Goal: Information Seeking & Learning: Stay updated

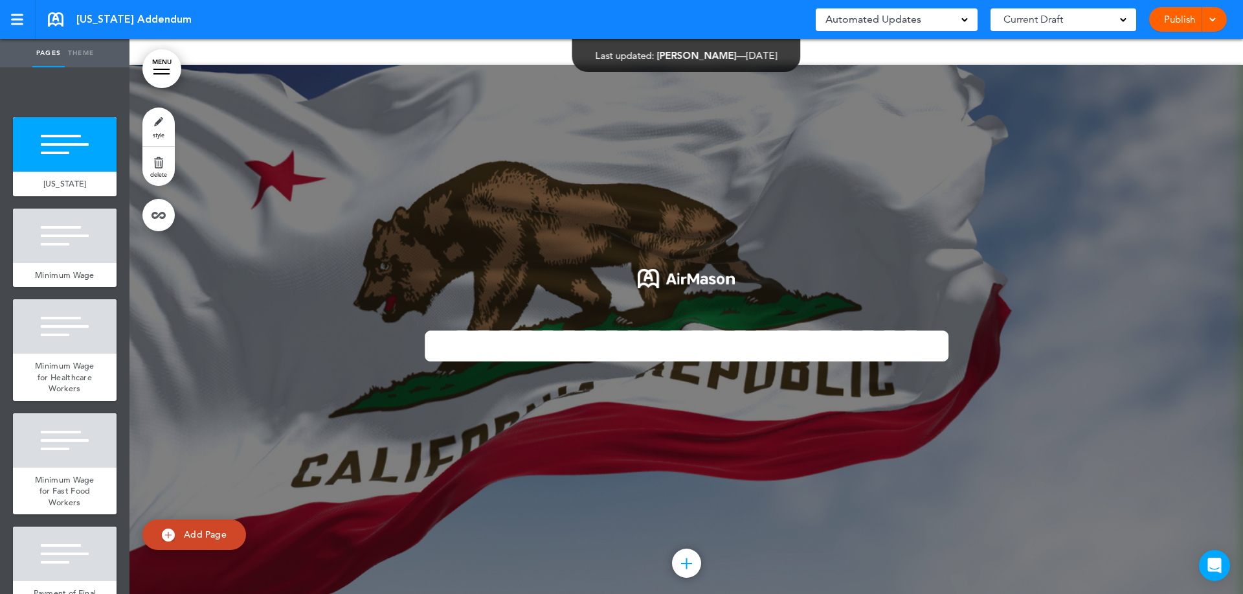
click at [929, 16] on div "Automated Updates 0" at bounding box center [896, 19] width 142 height 18
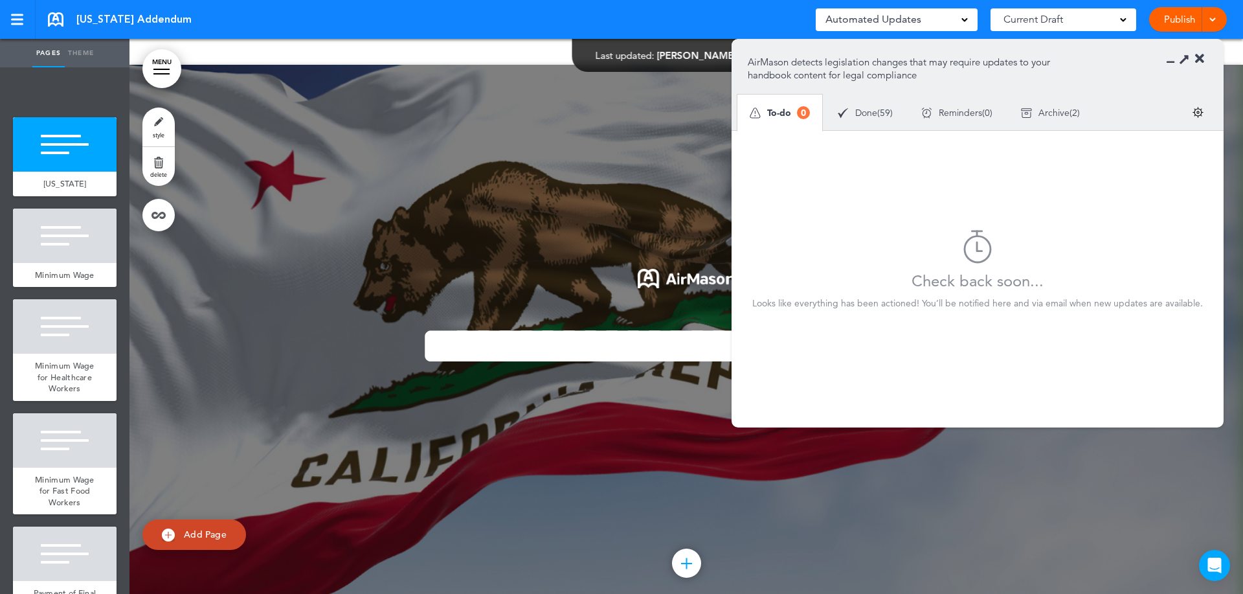
click at [892, 107] on div "Done ( 59 )" at bounding box center [865, 113] width 84 height 34
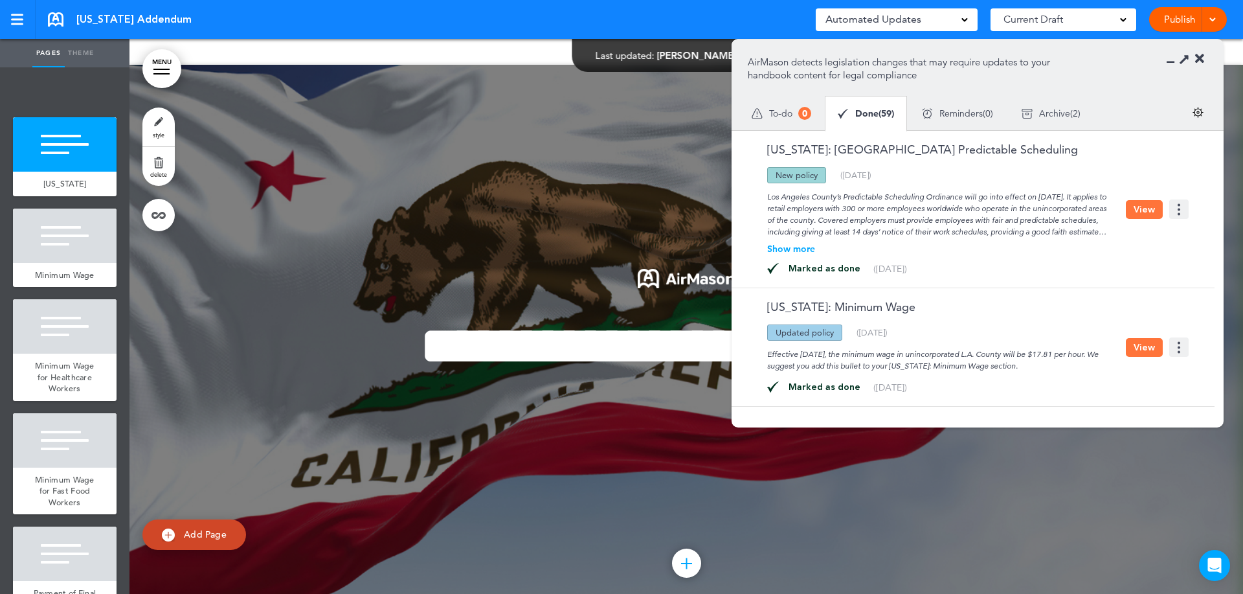
click at [487, 159] on div at bounding box center [685, 342] width 1113 height 555
click at [1174, 62] on icon at bounding box center [1174, 58] width 0 height 13
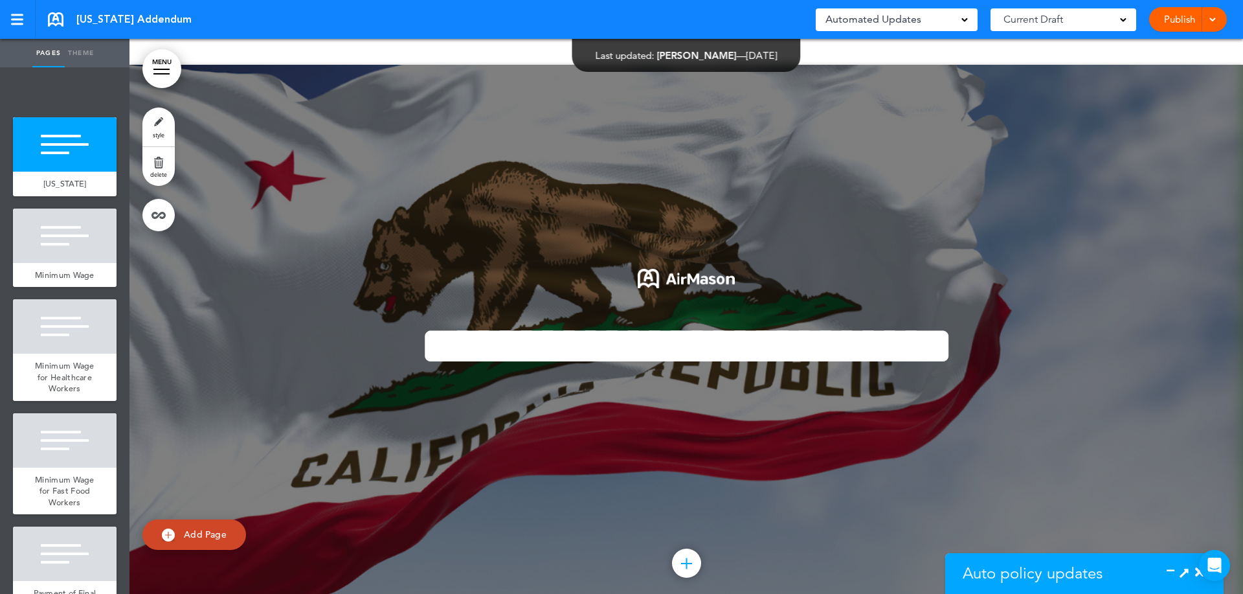
click at [162, 73] on div at bounding box center [161, 73] width 16 height 1
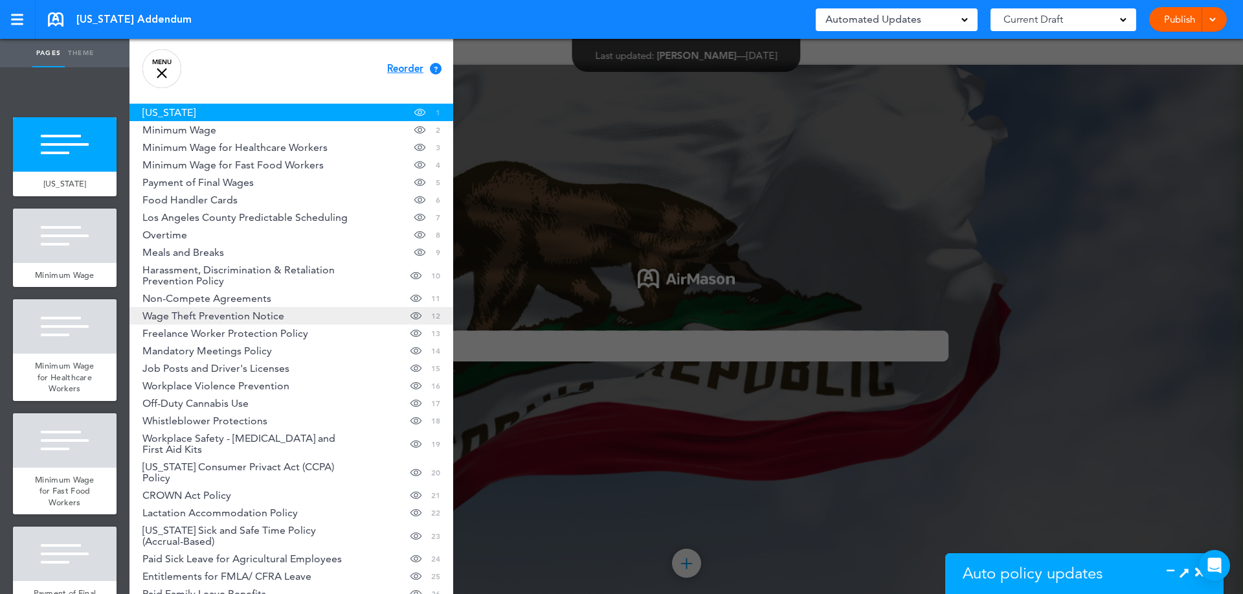
scroll to position [324, 0]
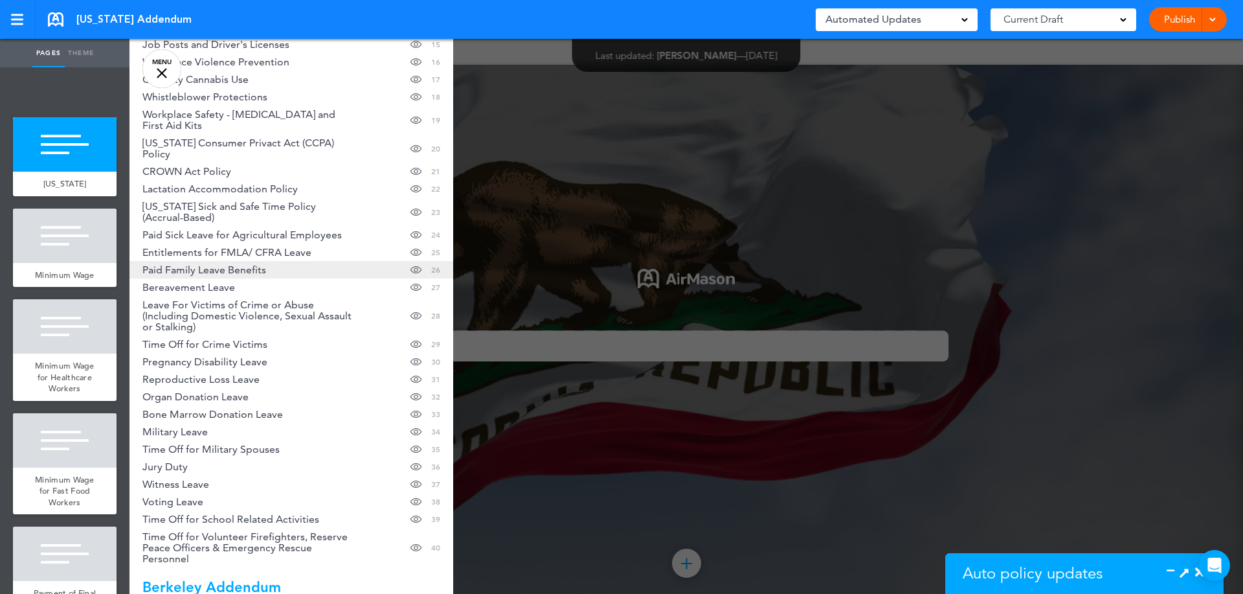
click at [216, 264] on span "Paid Family Leave Benefits" at bounding box center [204, 269] width 124 height 11
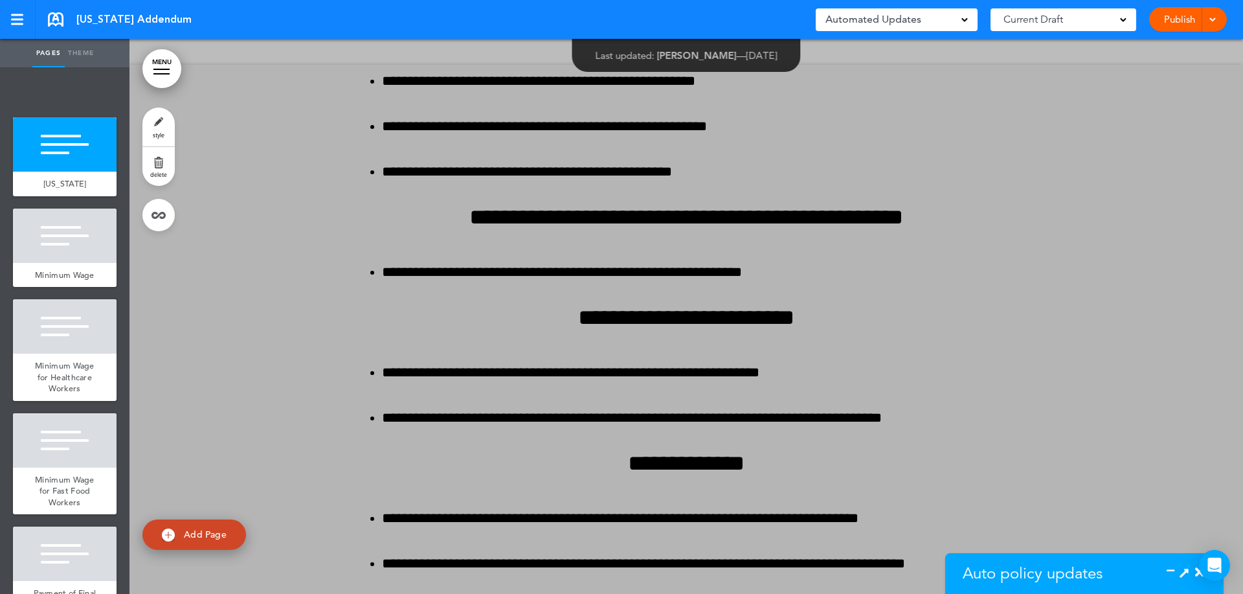
scroll to position [31124, 0]
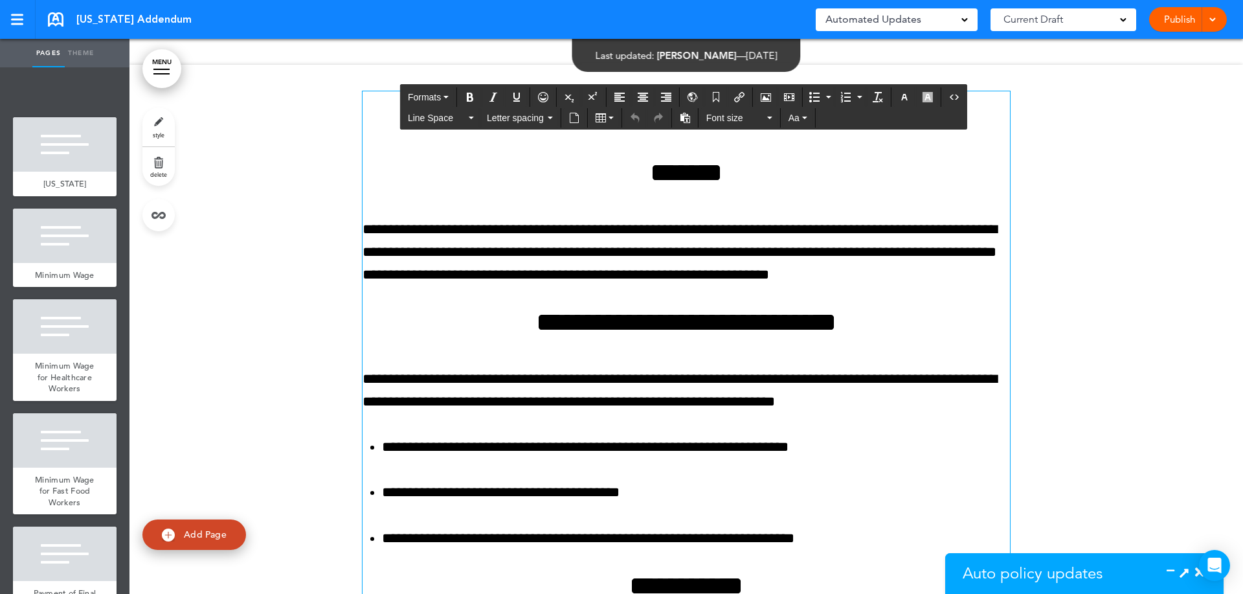
click at [496, 236] on p "**********" at bounding box center [686, 252] width 647 height 69
drag, startPoint x: 370, startPoint y: 216, endPoint x: 590, endPoint y: 237, distance: 221.7
click at [590, 237] on p "**********" at bounding box center [686, 252] width 647 height 69
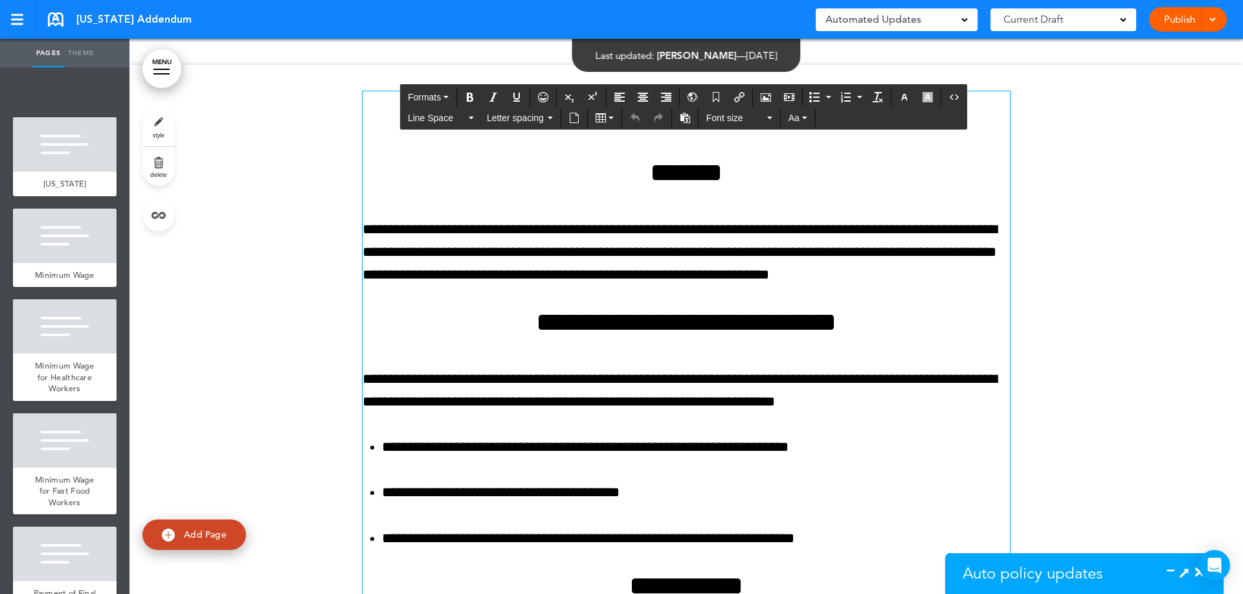
scroll to position [31447, 0]
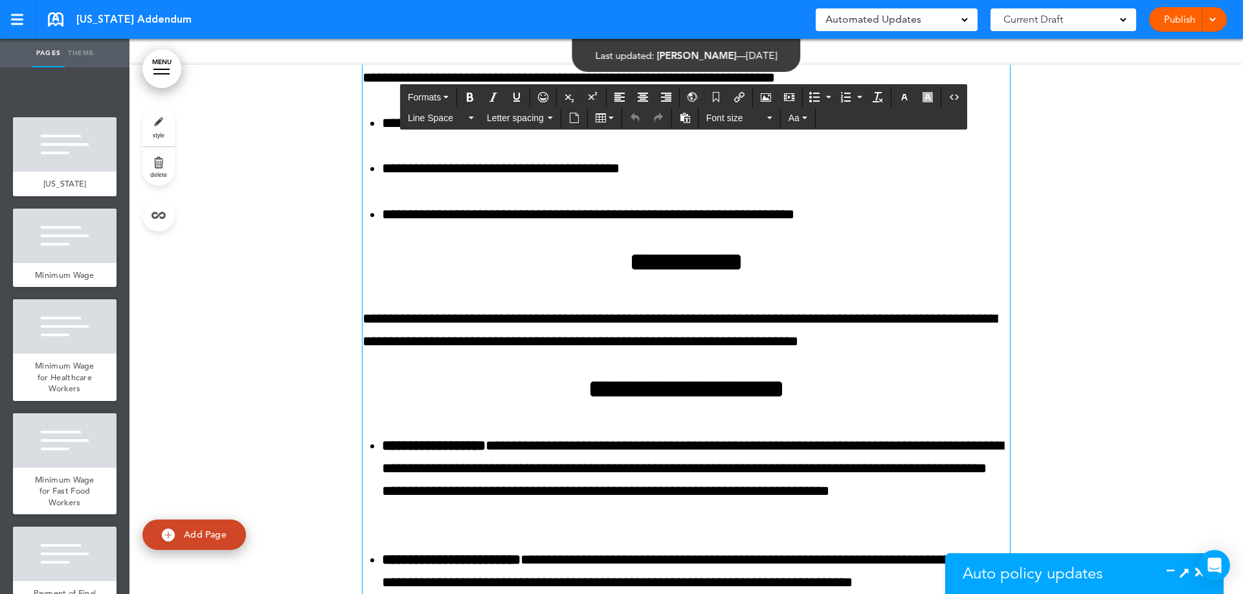
click at [931, 18] on div "Automated Updates 0" at bounding box center [896, 19] width 142 height 18
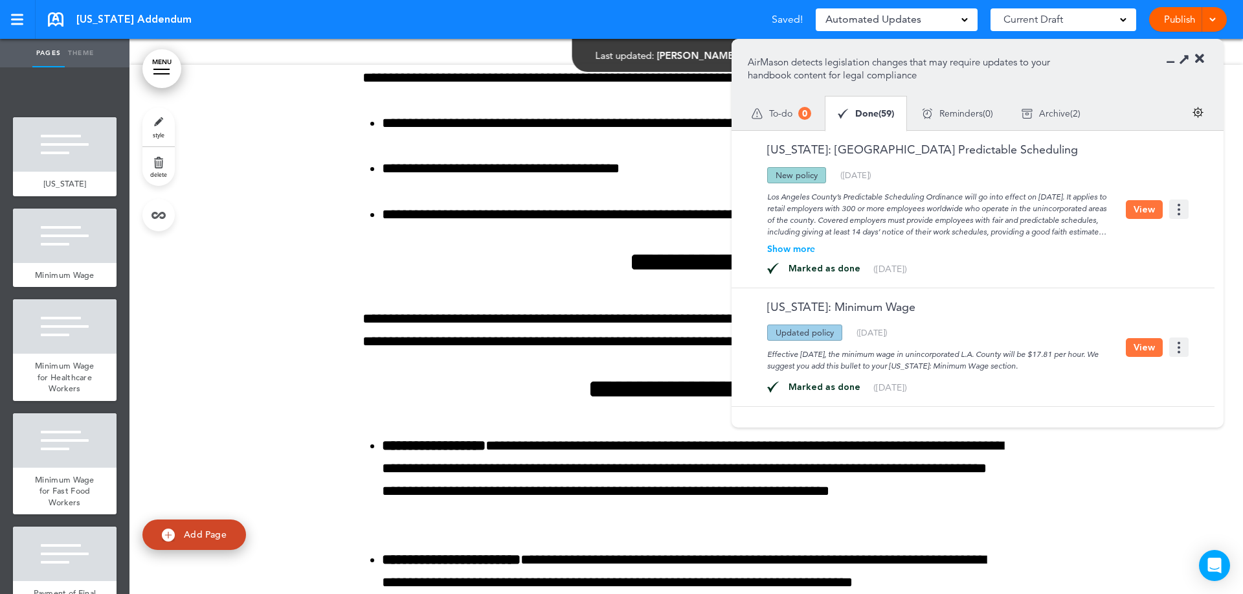
drag, startPoint x: 1013, startPoint y: 228, endPoint x: 1016, endPoint y: 238, distance: 11.1
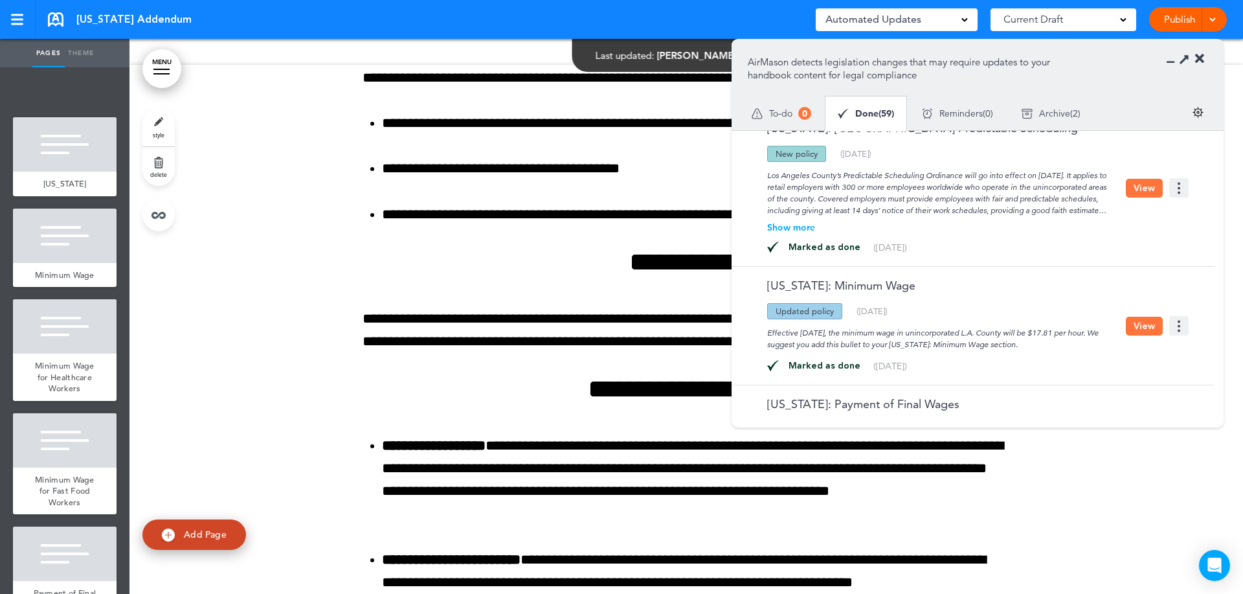
scroll to position [0, 0]
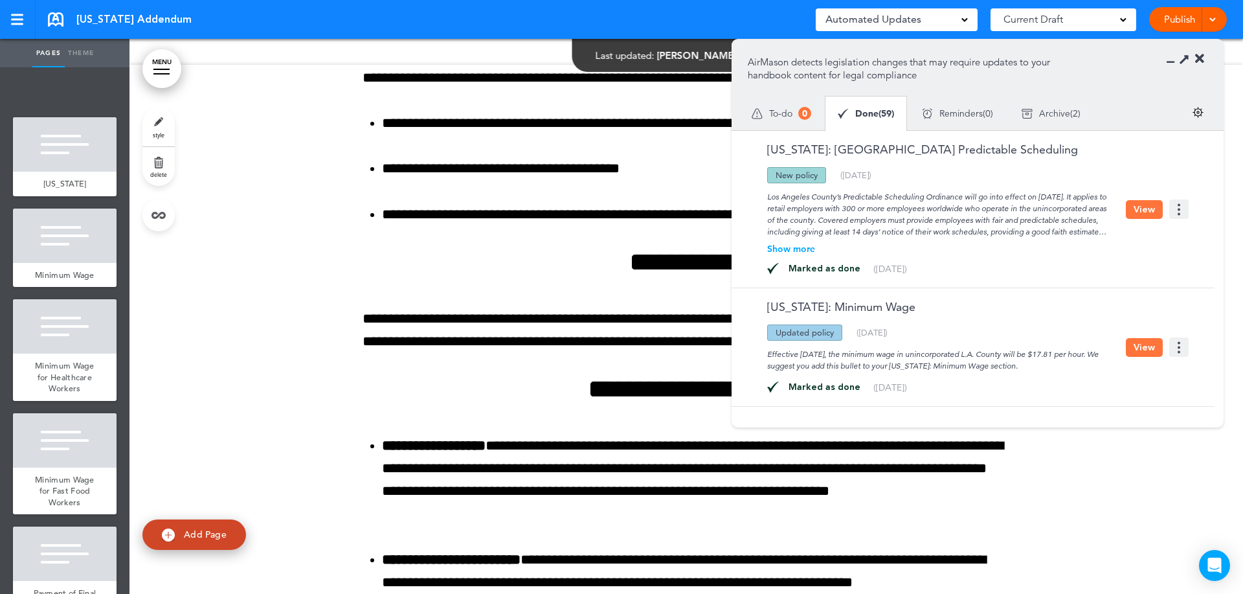
drag, startPoint x: 818, startPoint y: 179, endPoint x: 775, endPoint y: 177, distance: 43.4
click at [775, 177] on div "New policy" at bounding box center [796, 175] width 59 height 16
click at [867, 186] on div "Los Angeles County’s Predictable Scheduling Ordinance will go into effect on [D…" at bounding box center [937, 210] width 378 height 54
drag, startPoint x: 1083, startPoint y: 195, endPoint x: 1034, endPoint y: 195, distance: 49.2
click at [1034, 195] on div "Los Angeles County’s Predictable Scheduling Ordinance will go into effect on [D…" at bounding box center [937, 210] width 378 height 54
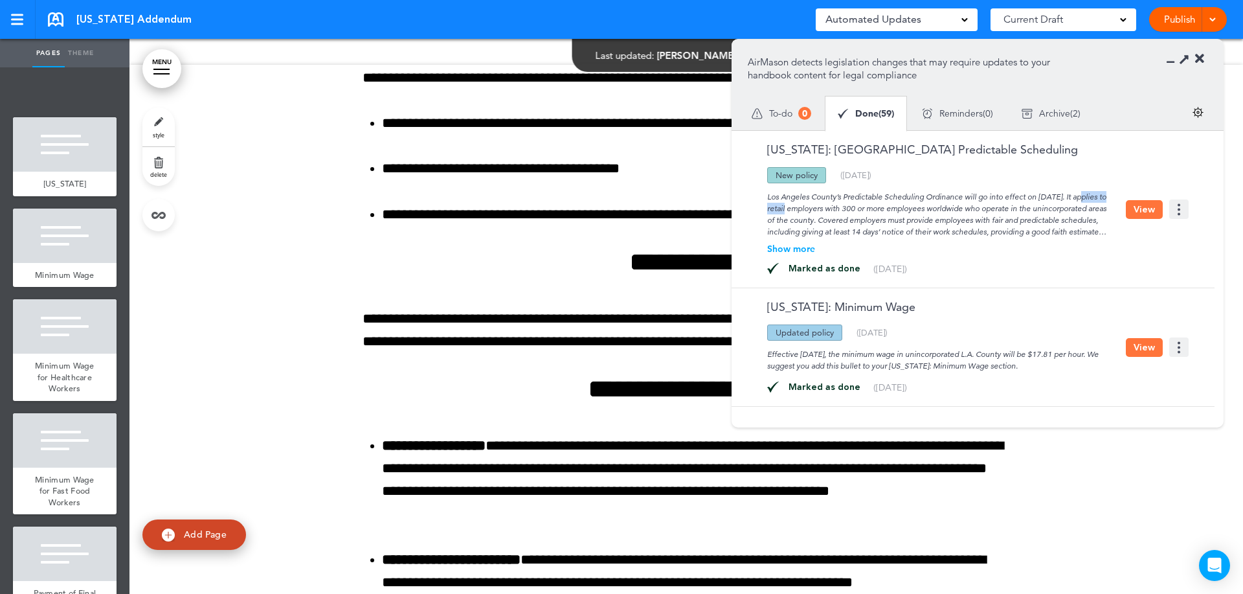
click at [1034, 196] on div "Los Angeles County’s Predictable Scheduling Ordinance will go into effect on [D…" at bounding box center [937, 210] width 378 height 54
click at [1052, 206] on div "Los Angeles County’s Predictable Scheduling Ordinance will go into effect on [D…" at bounding box center [937, 210] width 378 height 54
click at [788, 251] on div "Show more" at bounding box center [937, 248] width 378 height 9
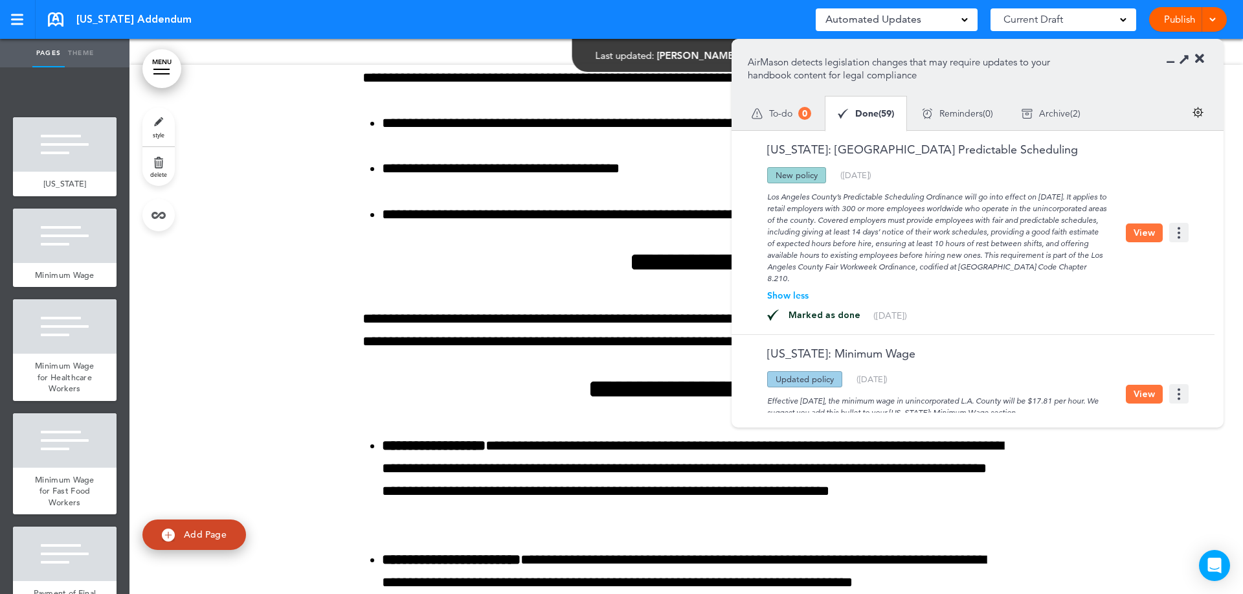
click at [1146, 227] on button "View" at bounding box center [1144, 232] width 37 height 19
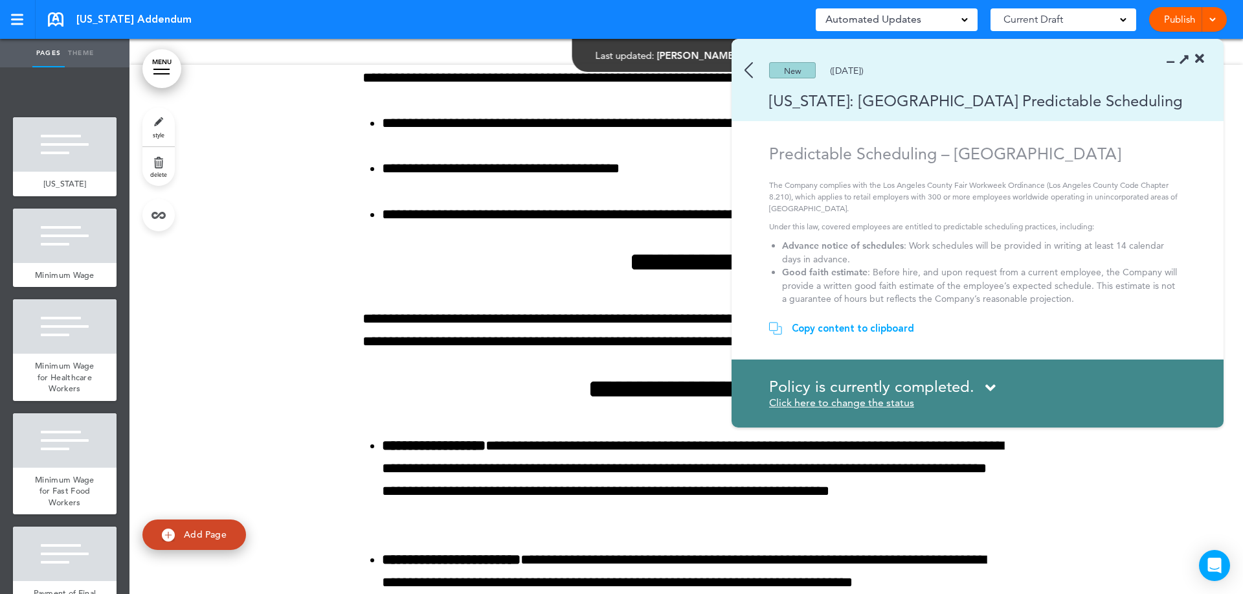
click at [749, 69] on img at bounding box center [748, 70] width 8 height 16
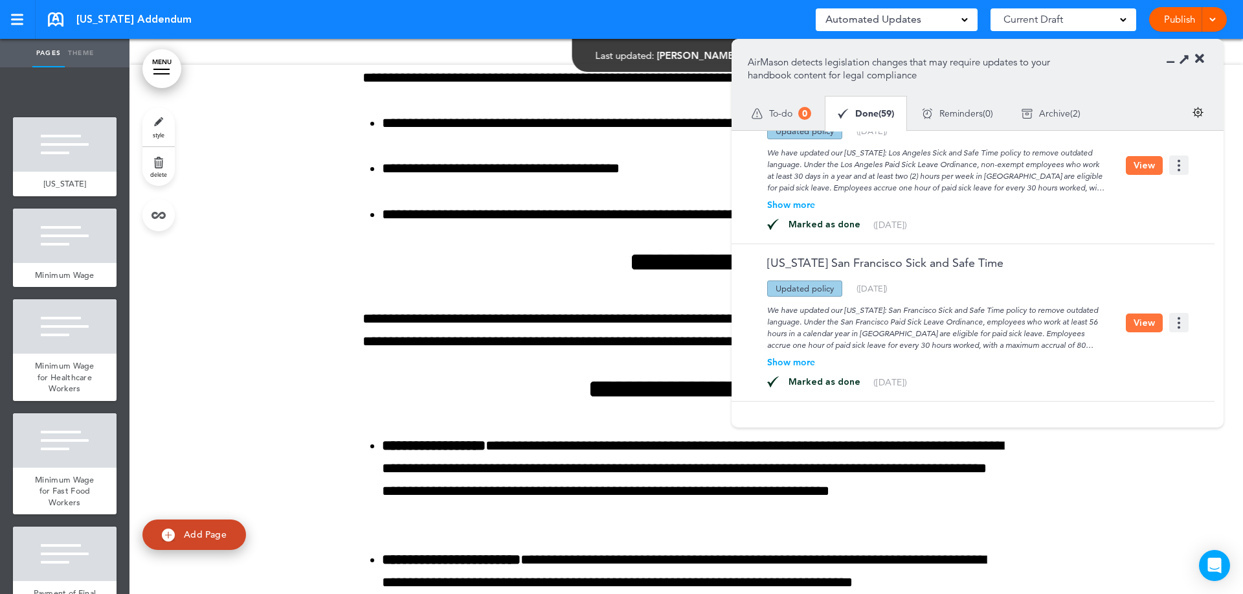
scroll to position [1618, 0]
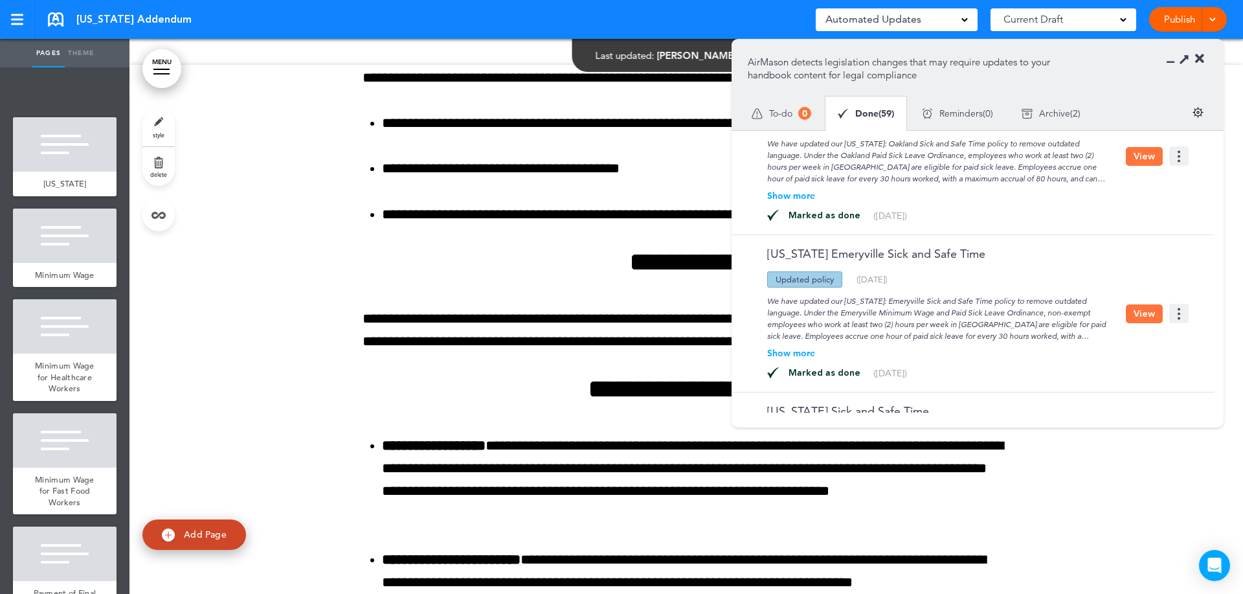
click at [1174, 63] on icon at bounding box center [1174, 58] width 0 height 13
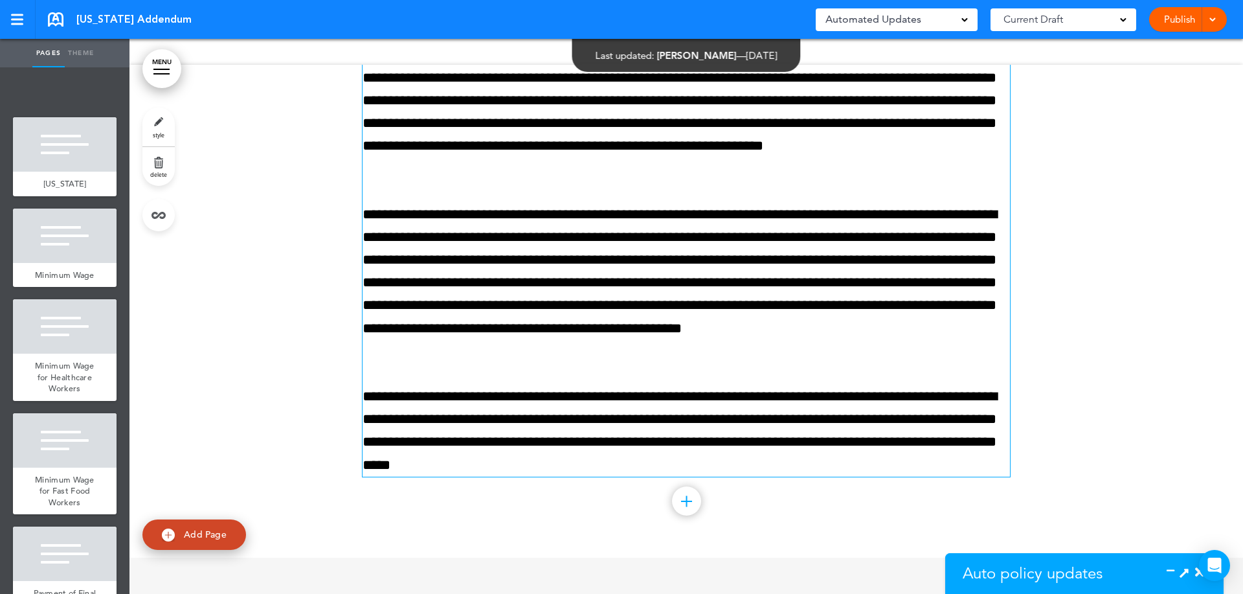
scroll to position [35979, 0]
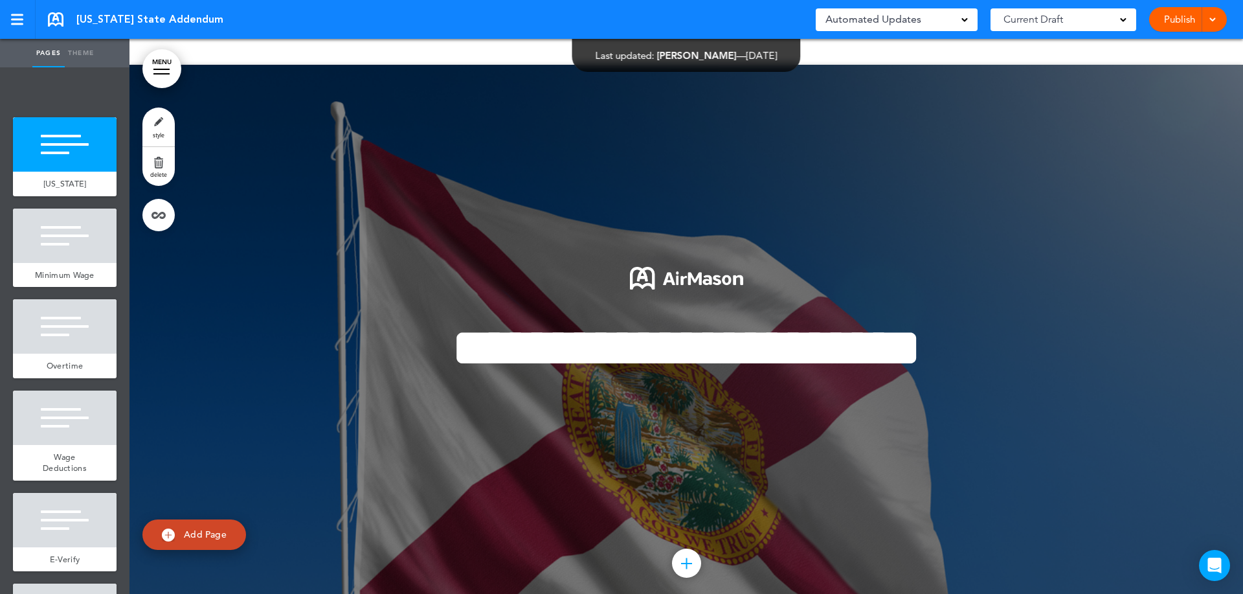
click at [921, 19] on div "Automated Updates 0" at bounding box center [896, 19] width 142 height 18
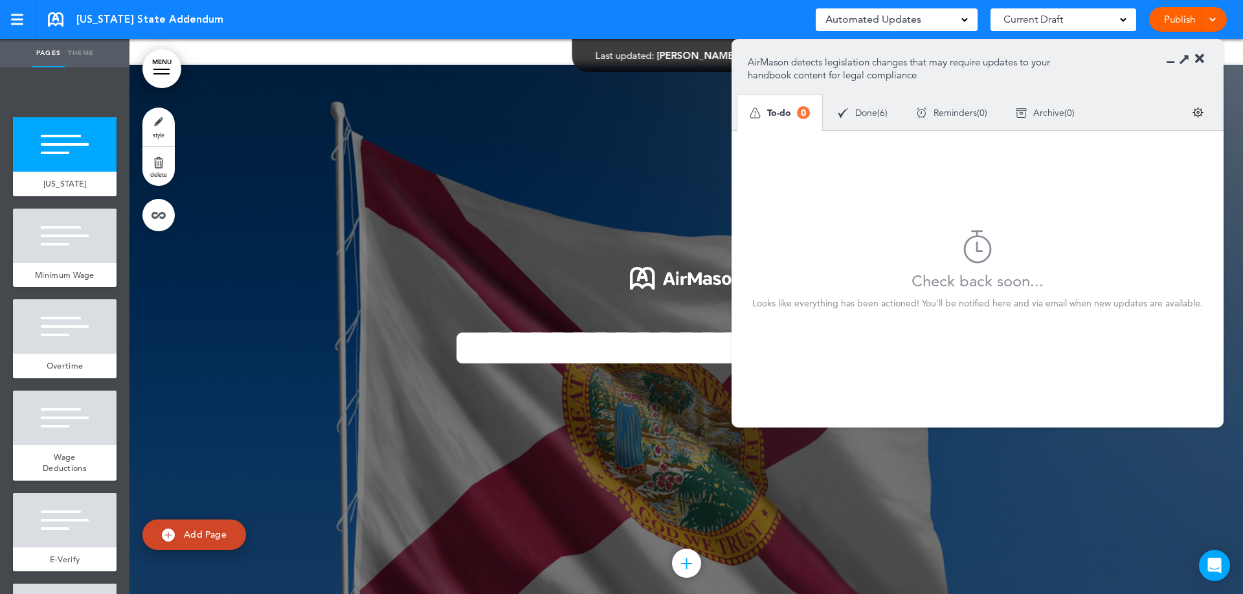
click at [877, 108] on div "Done ( 6 )" at bounding box center [862, 113] width 78 height 34
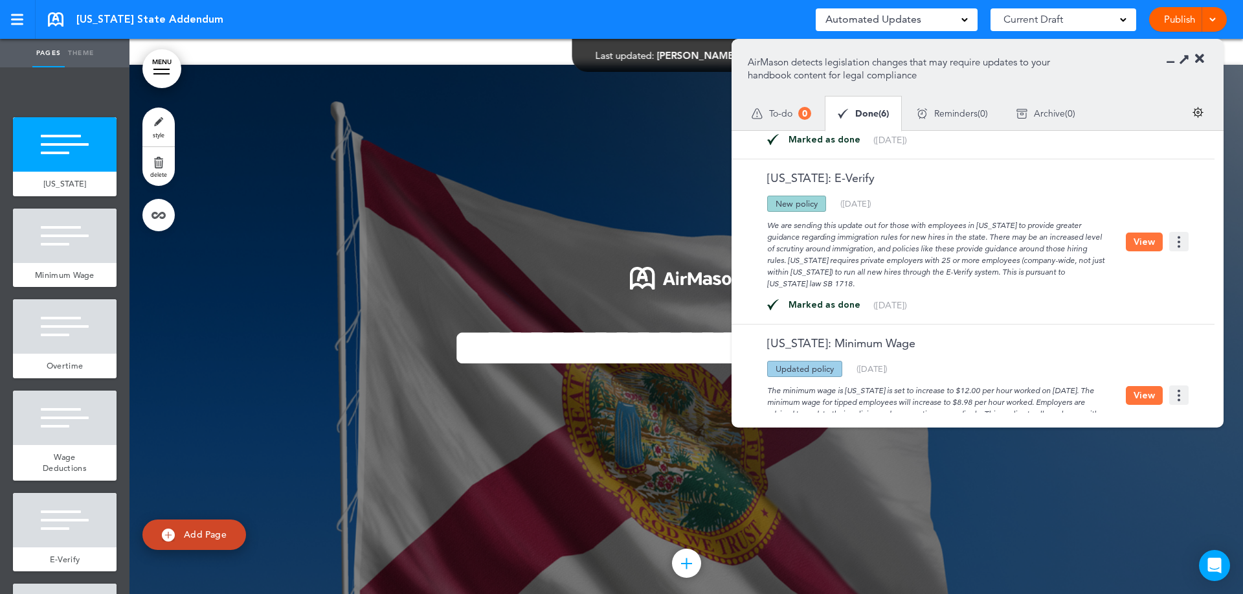
scroll to position [247, 0]
drag, startPoint x: 1103, startPoint y: 266, endPoint x: 781, endPoint y: 234, distance: 323.3
click at [782, 234] on div "We are sending this update out for those with employees in Florida to provide g…" at bounding box center [937, 247] width 378 height 78
click at [781, 234] on div "We are sending this update out for those with employees in Florida to provide g…" at bounding box center [937, 247] width 378 height 78
